Goal: Check status: Check status

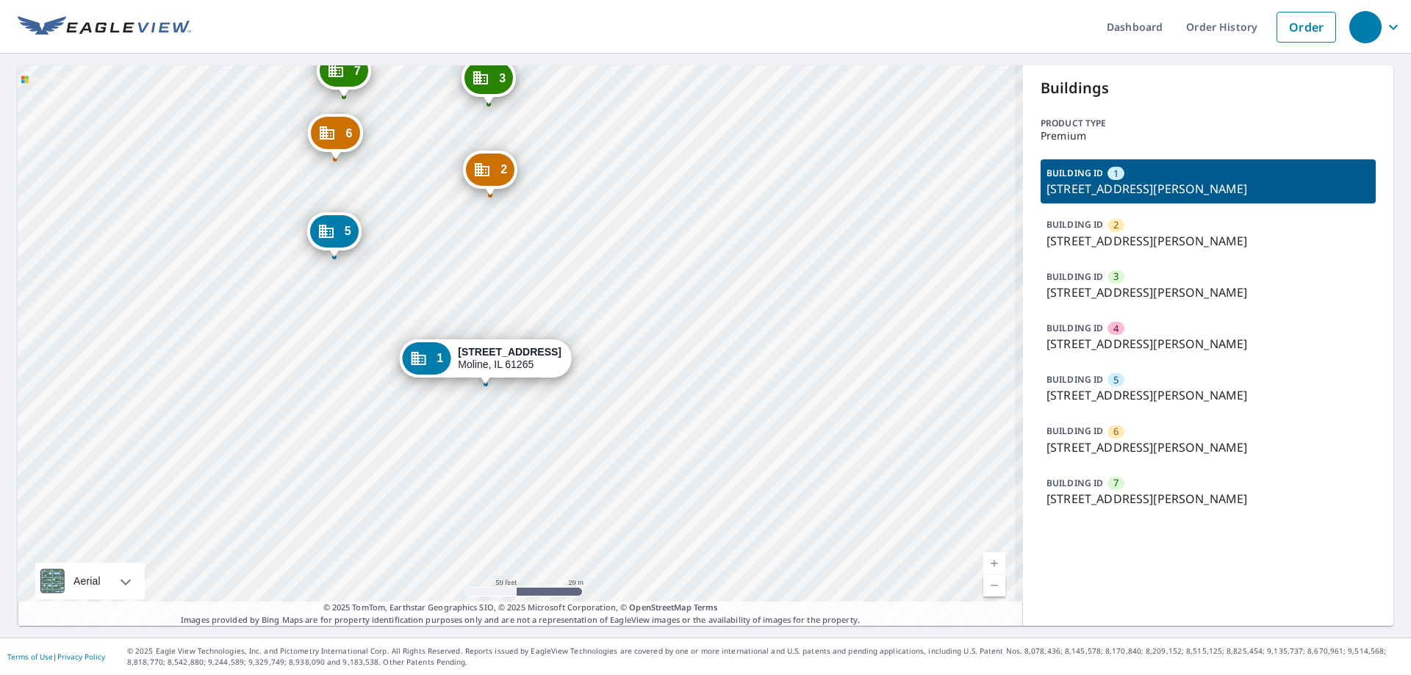
drag, startPoint x: 542, startPoint y: 315, endPoint x: 597, endPoint y: 298, distance: 57.7
click at [597, 298] on div "2 2350 1st Street A Dr Moline, IL 61265 3 2350 1st Street A Dr Moline, IL 61265…" at bounding box center [520, 345] width 1005 height 561
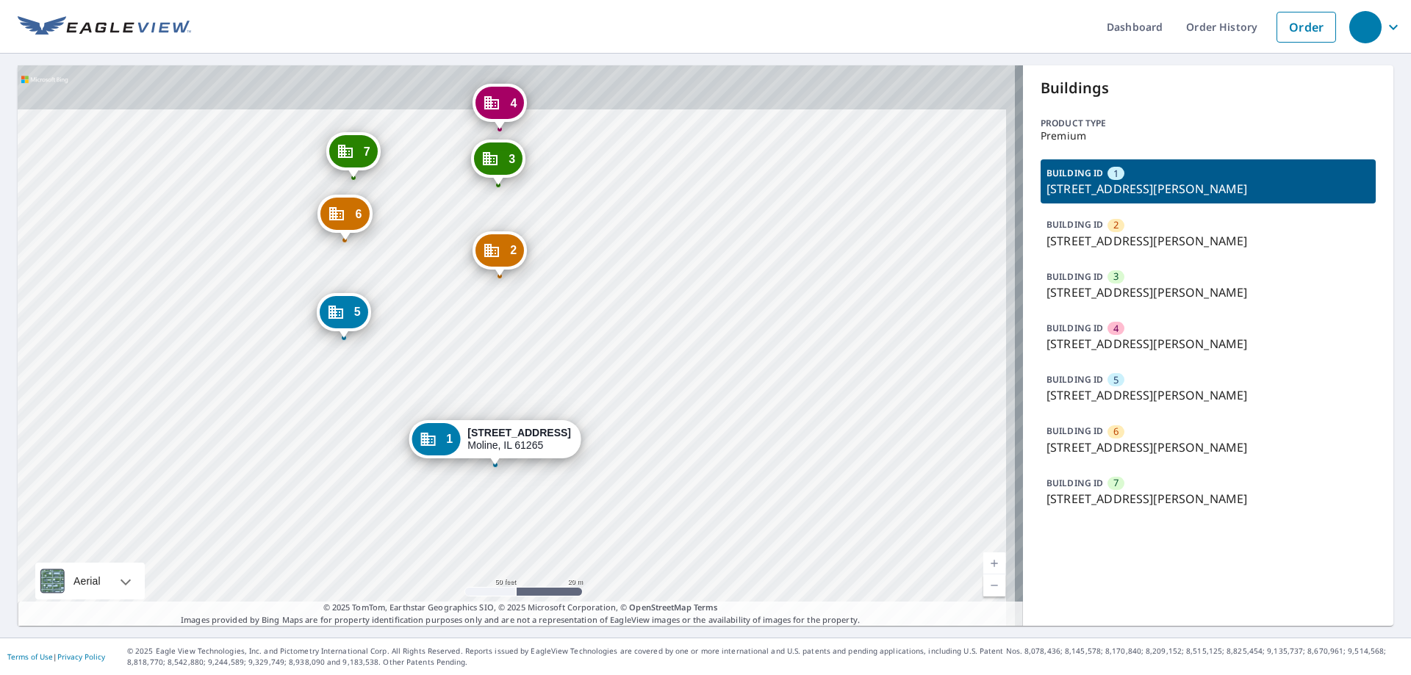
drag, startPoint x: 650, startPoint y: 308, endPoint x: 645, endPoint y: 390, distance: 82.5
click at [645, 390] on div "2 2350 1st Street A Dr Moline, IL 61265 3 2350 1st Street A Dr Moline, IL 61265…" at bounding box center [520, 345] width 1005 height 561
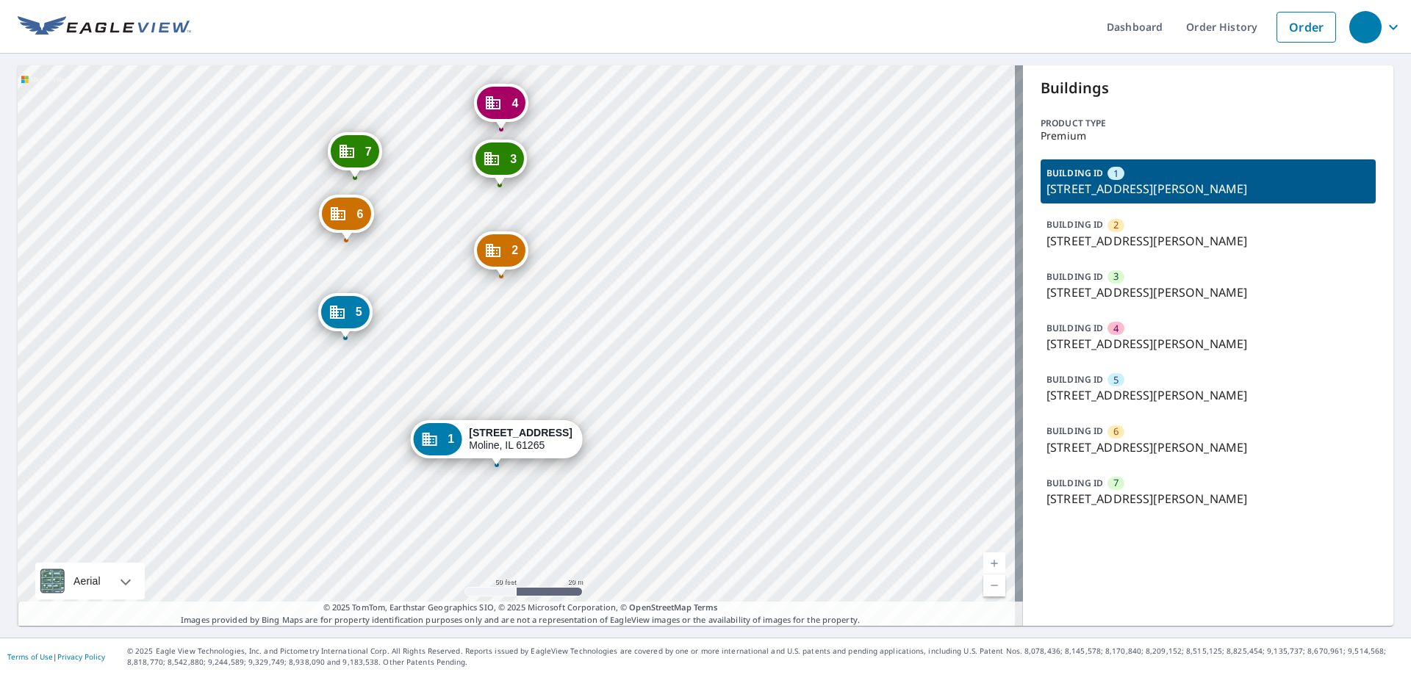
drag, startPoint x: 669, startPoint y: 456, endPoint x: 675, endPoint y: 448, distance: 9.9
click at [675, 448] on div "2 2350 1st Street A Dr Moline, IL 61265 3 2350 1st Street A Dr Moline, IL 61265…" at bounding box center [520, 345] width 1005 height 561
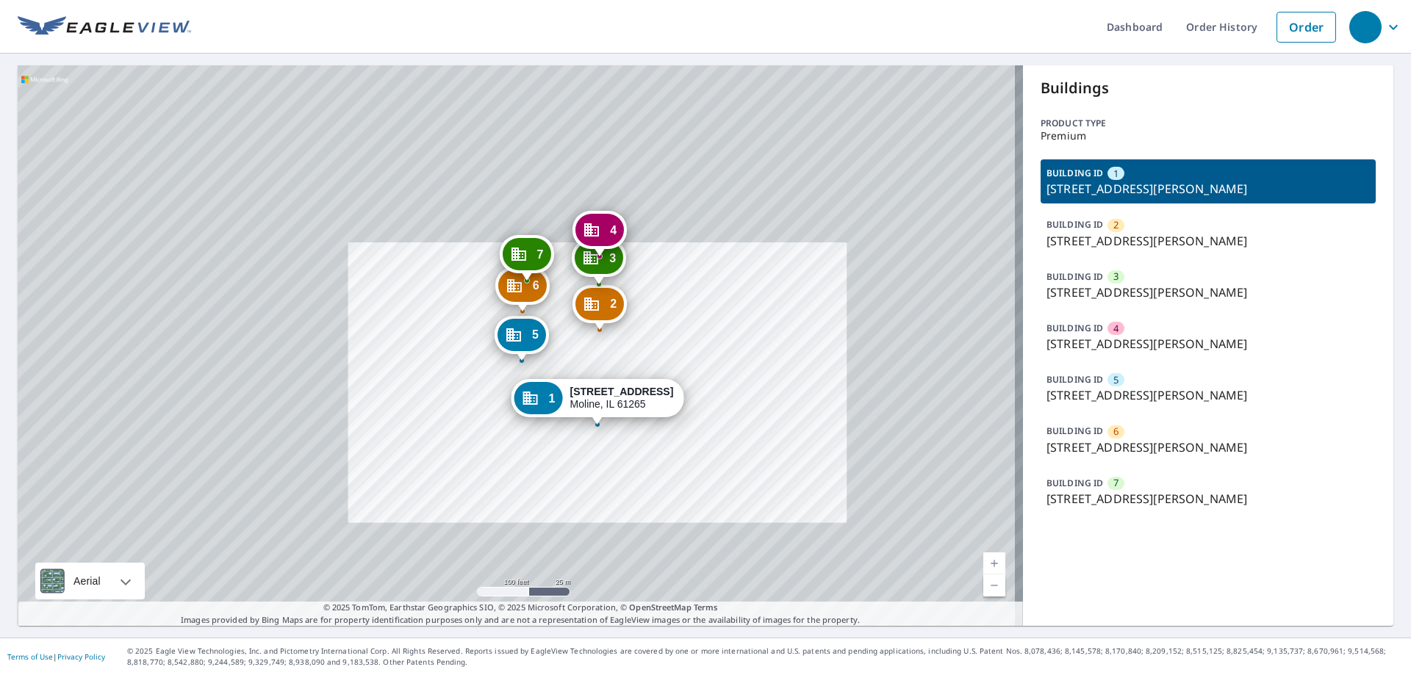
drag, startPoint x: 720, startPoint y: 316, endPoint x: 717, endPoint y: 342, distance: 25.8
click at [717, 342] on div "2 2350 1st Street A Dr Moline, IL 61265 3 2350 1st Street A Dr Moline, IL 61265…" at bounding box center [520, 345] width 1005 height 561
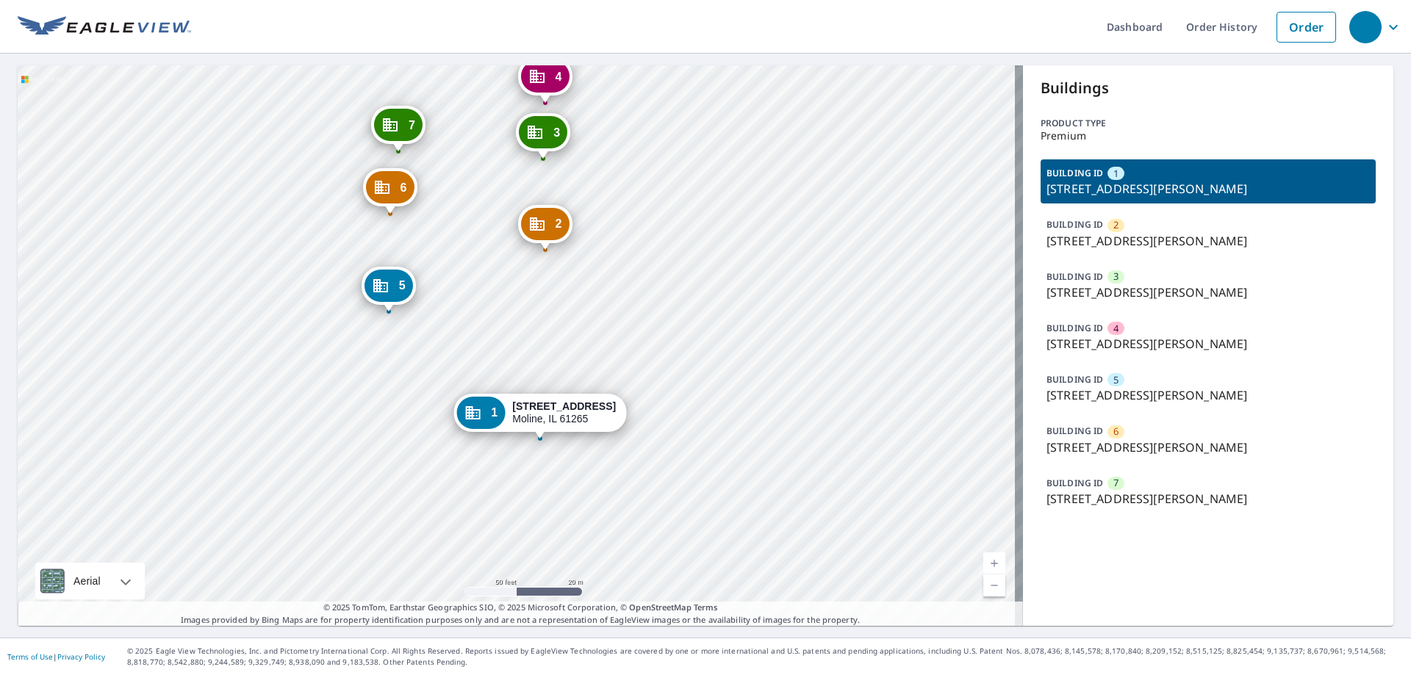
drag, startPoint x: 681, startPoint y: 329, endPoint x: 686, endPoint y: 293, distance: 37.1
click at [686, 293] on div "2 2350 1st Street A Dr Moline, IL 61265 3 2350 1st Street A Dr Moline, IL 61265…" at bounding box center [520, 345] width 1005 height 561
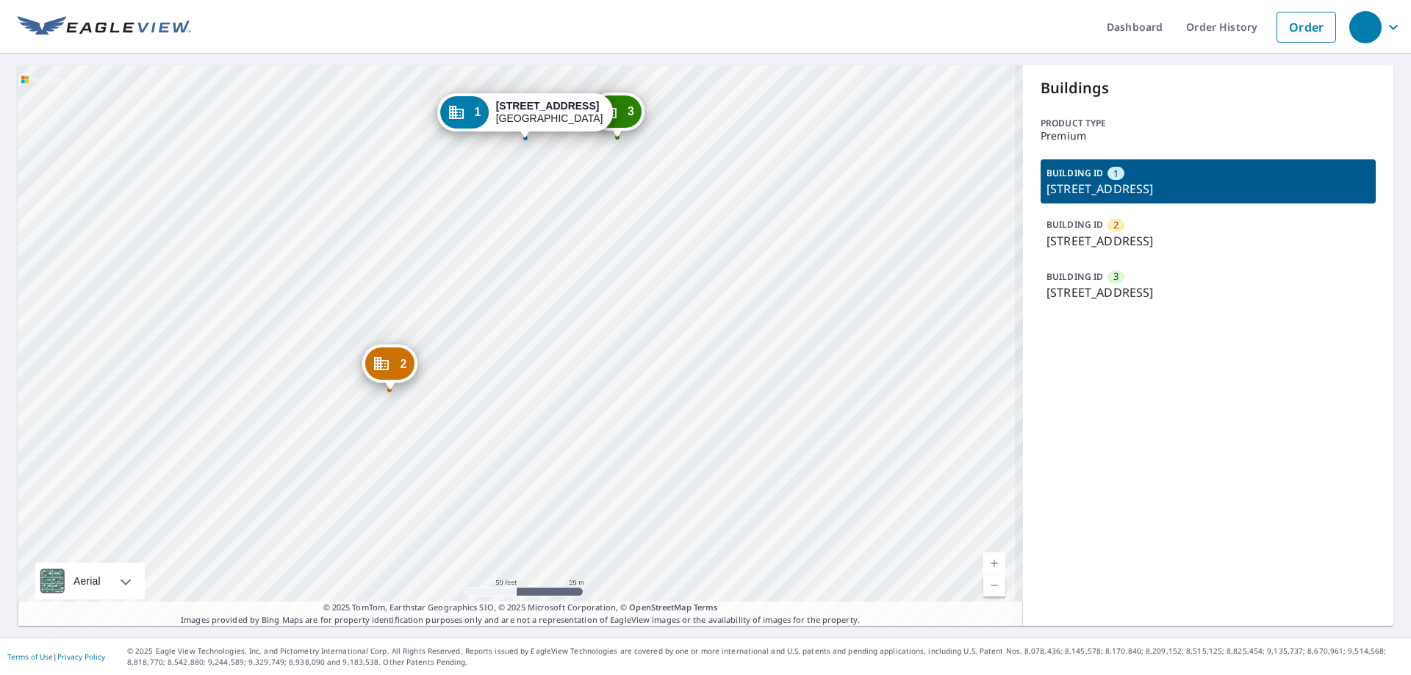
drag, startPoint x: 539, startPoint y: 396, endPoint x: 646, endPoint y: 348, distance: 117.8
click at [646, 348] on div "2 [STREET_ADDRESS] 3 [STREET_ADDRESS] 1 [STREET_ADDRESS]" at bounding box center [520, 345] width 1005 height 561
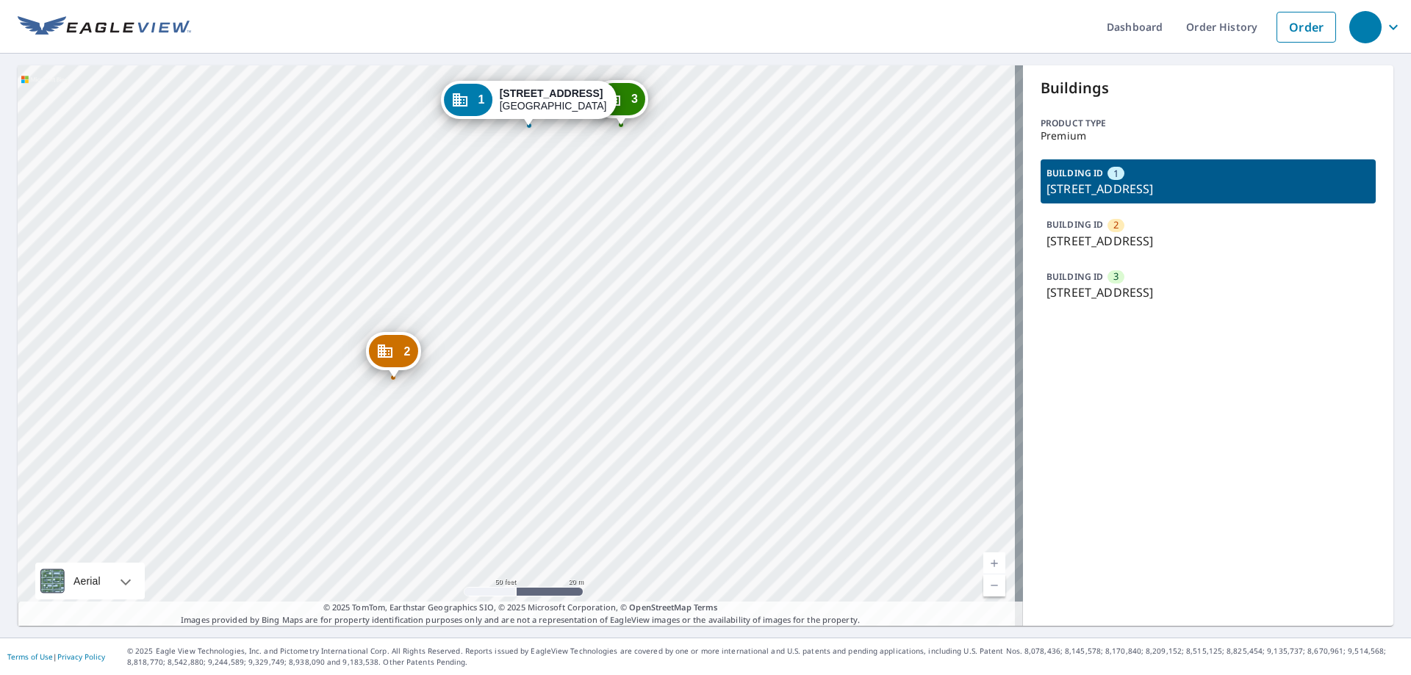
click at [526, 373] on div "2 [STREET_ADDRESS] 3 [STREET_ADDRESS] 1 [STREET_ADDRESS]" at bounding box center [520, 345] width 1005 height 561
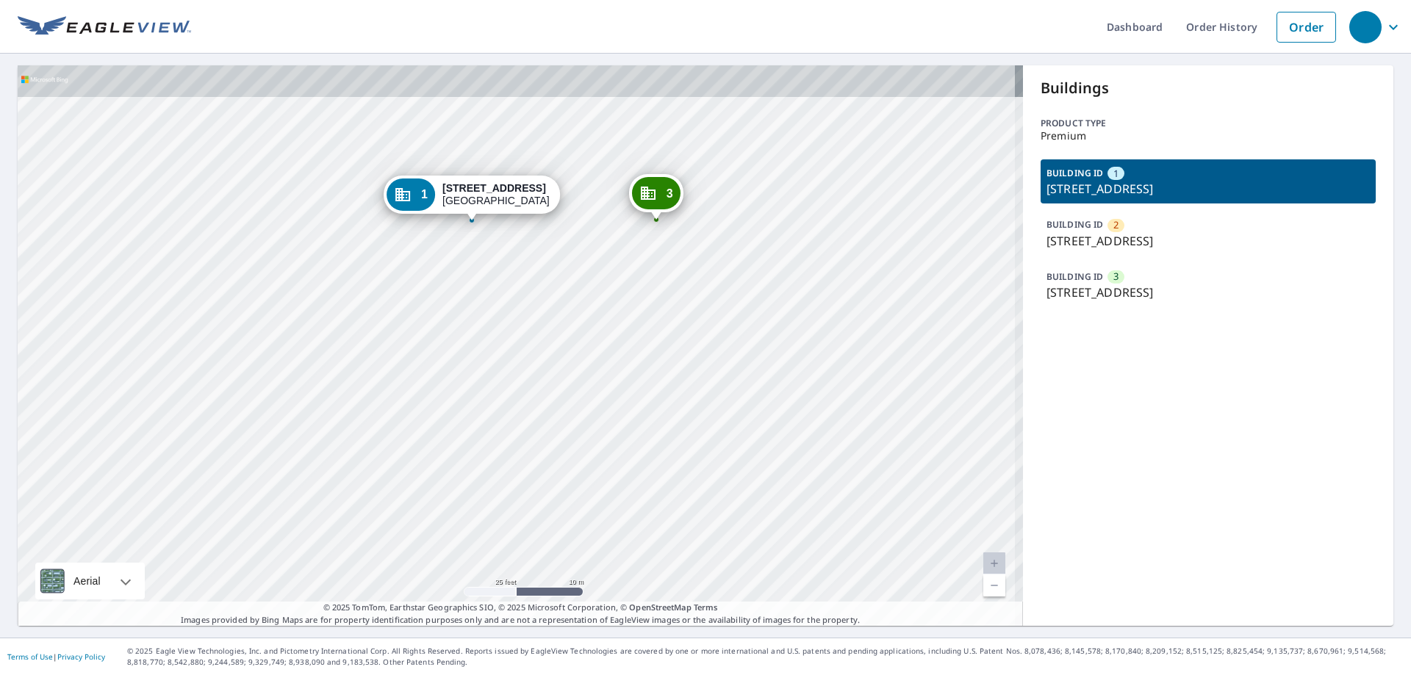
drag, startPoint x: 600, startPoint y: 165, endPoint x: 617, endPoint y: 297, distance: 132.6
click at [617, 297] on div "2 [STREET_ADDRESS] 3 [STREET_ADDRESS] 1 [STREET_ADDRESS]" at bounding box center [520, 345] width 1005 height 561
